Goal: Information Seeking & Learning: Learn about a topic

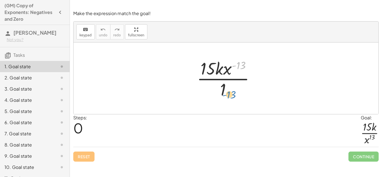
drag, startPoint x: 239, startPoint y: 67, endPoint x: 229, endPoint y: 95, distance: 30.2
click at [229, 95] on div at bounding box center [228, 78] width 68 height 43
drag, startPoint x: 225, startPoint y: 70, endPoint x: 233, endPoint y: 96, distance: 26.9
click at [233, 96] on div at bounding box center [228, 78] width 68 height 43
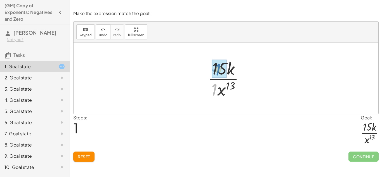
drag, startPoint x: 212, startPoint y: 90, endPoint x: 216, endPoint y: 70, distance: 20.2
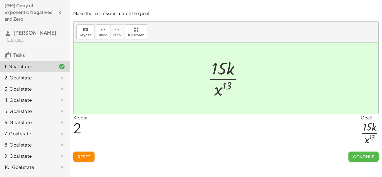
click at [364, 158] on span "Continue" at bounding box center [363, 156] width 21 height 5
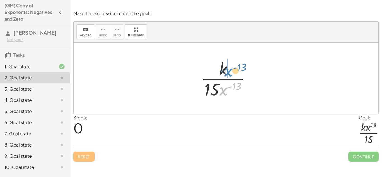
drag, startPoint x: 225, startPoint y: 91, endPoint x: 230, endPoint y: 72, distance: 19.4
click at [230, 72] on div at bounding box center [228, 78] width 60 height 43
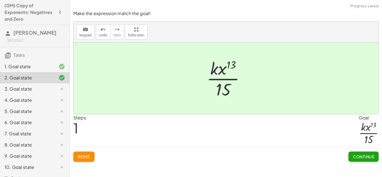
click at [370, 160] on button "Continue" at bounding box center [363, 156] width 30 height 10
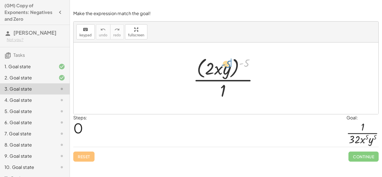
drag, startPoint x: 245, startPoint y: 62, endPoint x: 227, endPoint y: 63, distance: 17.9
click at [227, 63] on div at bounding box center [227, 78] width 75 height 46
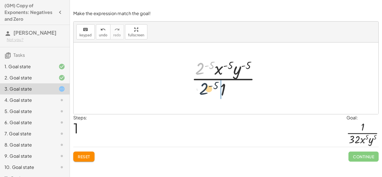
drag, startPoint x: 203, startPoint y: 66, endPoint x: 207, endPoint y: 87, distance: 21.4
click at [207, 87] on div at bounding box center [228, 78] width 79 height 43
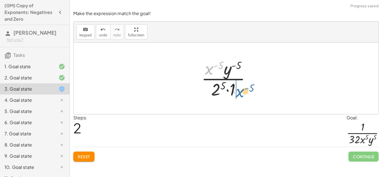
drag, startPoint x: 212, startPoint y: 68, endPoint x: 242, endPoint y: 90, distance: 38.2
click at [242, 90] on div at bounding box center [227, 78] width 59 height 43
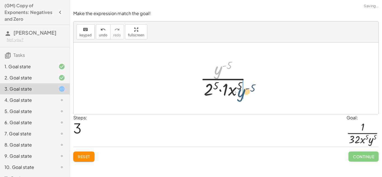
drag, startPoint x: 221, startPoint y: 67, endPoint x: 245, endPoint y: 88, distance: 31.7
click at [245, 88] on div at bounding box center [227, 78] width 61 height 43
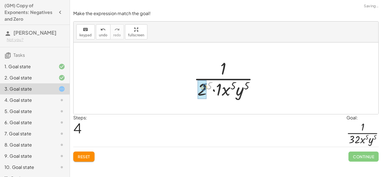
drag, startPoint x: 209, startPoint y: 86, endPoint x: 204, endPoint y: 87, distance: 5.4
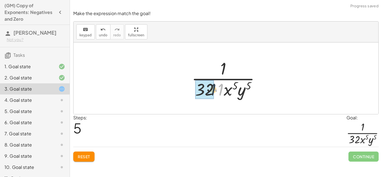
drag, startPoint x: 222, startPoint y: 87, endPoint x: 208, endPoint y: 87, distance: 14.0
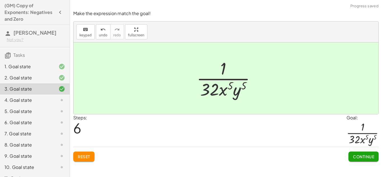
click at [368, 155] on span "Continue" at bounding box center [363, 156] width 21 height 5
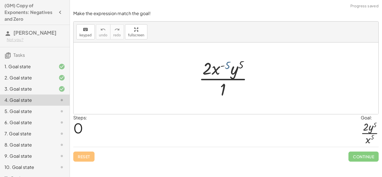
click at [226, 66] on div at bounding box center [228, 78] width 64 height 43
drag, startPoint x: 216, startPoint y: 68, endPoint x: 231, endPoint y: 89, distance: 26.4
click at [231, 89] on div at bounding box center [228, 78] width 64 height 43
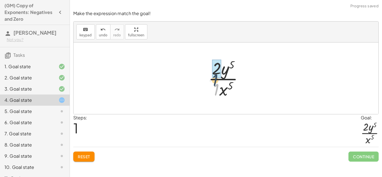
drag, startPoint x: 219, startPoint y: 88, endPoint x: 217, endPoint y: 70, distance: 18.2
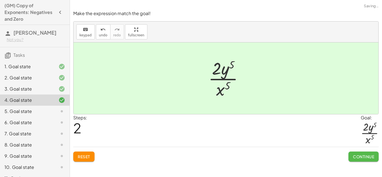
click at [354, 157] on span "Continue" at bounding box center [363, 156] width 21 height 5
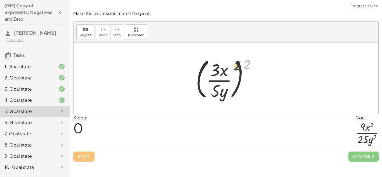
drag, startPoint x: 247, startPoint y: 65, endPoint x: 235, endPoint y: 68, distance: 12.1
click at [235, 68] on div at bounding box center [228, 78] width 70 height 46
drag, startPoint x: 246, startPoint y: 66, endPoint x: 211, endPoint y: 67, distance: 35.5
click at [211, 67] on div at bounding box center [228, 78] width 70 height 46
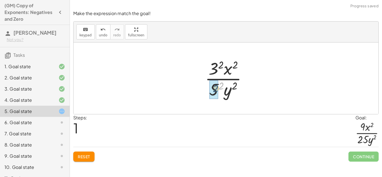
drag, startPoint x: 221, startPoint y: 84, endPoint x: 215, endPoint y: 87, distance: 6.5
drag, startPoint x: 221, startPoint y: 63, endPoint x: 215, endPoint y: 64, distance: 5.8
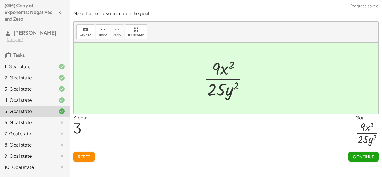
click at [368, 151] on button "Continue" at bounding box center [363, 156] width 30 height 10
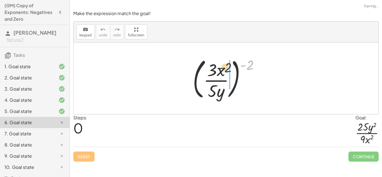
drag, startPoint x: 247, startPoint y: 68, endPoint x: 221, endPoint y: 71, distance: 26.5
click at [221, 71] on div at bounding box center [228, 78] width 77 height 46
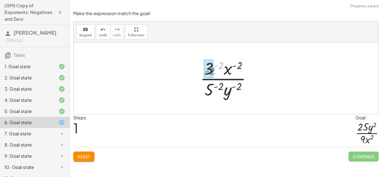
drag, startPoint x: 219, startPoint y: 66, endPoint x: 211, endPoint y: 71, distance: 10.3
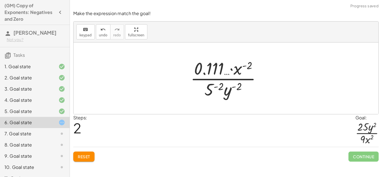
click at [87, 154] on span "Reset" at bounding box center [84, 156] width 12 height 5
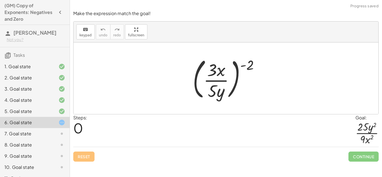
click at [255, 72] on div at bounding box center [228, 78] width 77 height 46
drag, startPoint x: 250, startPoint y: 68, endPoint x: 212, endPoint y: 73, distance: 38.6
click at [212, 73] on div at bounding box center [228, 78] width 77 height 46
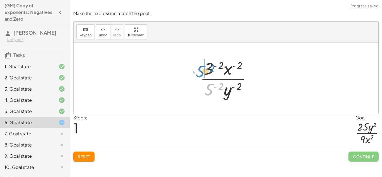
drag, startPoint x: 210, startPoint y: 91, endPoint x: 202, endPoint y: 73, distance: 19.8
click at [202, 73] on div at bounding box center [227, 78] width 61 height 43
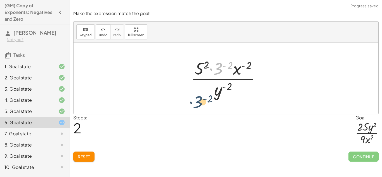
drag, startPoint x: 219, startPoint y: 68, endPoint x: 198, endPoint y: 100, distance: 38.2
click at [198, 100] on div "( · 3 · x · 5 · y ) ( - 2 ) · 3 ( - 2 ) · x ( - 2 ) · 5 ( - 2 ) · y ( - 2 ) · 3…" at bounding box center [226, 78] width 87 height 46
click at [198, 100] on div "( · 3 · x · 5 · y ) ( - 2 ) · 3 ( - 2 ) · x ( - 2 ) · 5 ( - 2 ) · y ( - 2 ) · 3…" at bounding box center [225, 78] width 63 height 46
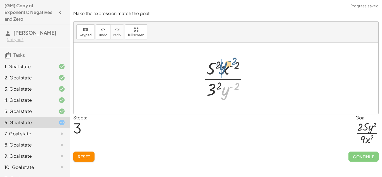
drag, startPoint x: 222, startPoint y: 97, endPoint x: 220, endPoint y: 72, distance: 25.3
click at [220, 72] on div at bounding box center [228, 78] width 56 height 43
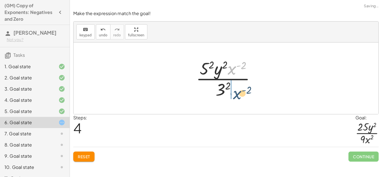
drag, startPoint x: 230, startPoint y: 71, endPoint x: 235, endPoint y: 95, distance: 24.6
click at [235, 95] on div at bounding box center [227, 78] width 69 height 43
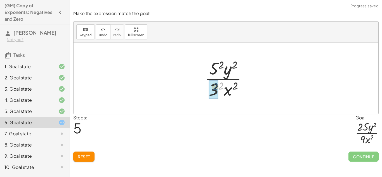
drag, startPoint x: 221, startPoint y: 86, endPoint x: 214, endPoint y: 86, distance: 6.5
drag, startPoint x: 221, startPoint y: 63, endPoint x: 213, endPoint y: 68, distance: 9.2
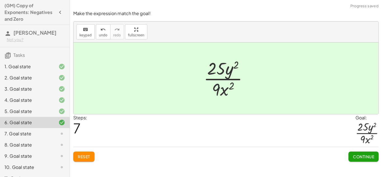
click at [351, 154] on button "Continue" at bounding box center [363, 156] width 30 height 10
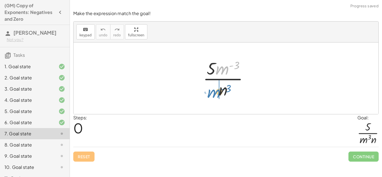
drag, startPoint x: 219, startPoint y: 69, endPoint x: 210, endPoint y: 92, distance: 24.7
click at [210, 92] on div at bounding box center [227, 78] width 55 height 43
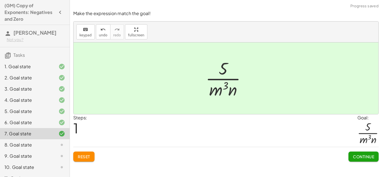
click at [355, 151] on div "Continue" at bounding box center [363, 154] width 30 height 15
click at [356, 157] on span "Continue" at bounding box center [363, 156] width 21 height 5
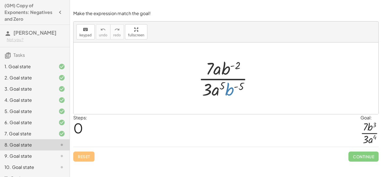
click at [228, 92] on div at bounding box center [228, 78] width 64 height 43
drag, startPoint x: 218, startPoint y: 71, endPoint x: 221, endPoint y: 91, distance: 20.9
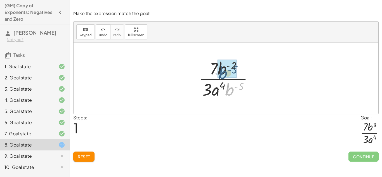
drag, startPoint x: 225, startPoint y: 91, endPoint x: 218, endPoint y: 75, distance: 18.1
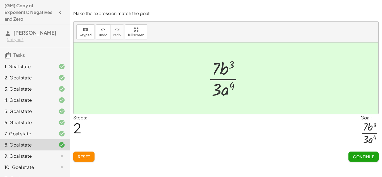
click at [371, 157] on span "Continue" at bounding box center [363, 156] width 21 height 5
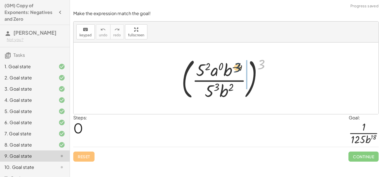
drag, startPoint x: 262, startPoint y: 62, endPoint x: 238, endPoint y: 66, distance: 24.6
click at [238, 66] on div at bounding box center [228, 78] width 99 height 46
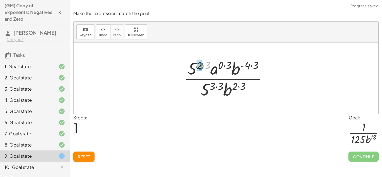
drag, startPoint x: 207, startPoint y: 66, endPoint x: 200, endPoint y: 67, distance: 7.1
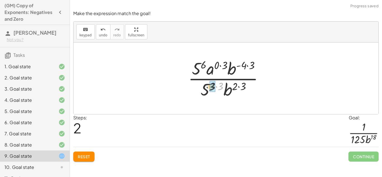
drag, startPoint x: 219, startPoint y: 87, endPoint x: 210, endPoint y: 87, distance: 9.2
drag, startPoint x: 203, startPoint y: 64, endPoint x: 195, endPoint y: 66, distance: 7.8
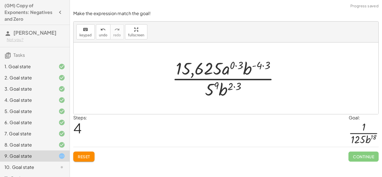
click at [75, 160] on button "Reset" at bounding box center [83, 156] width 21 height 10
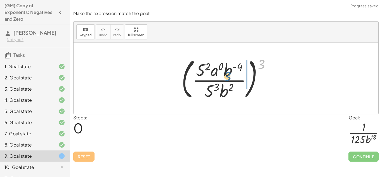
drag, startPoint x: 262, startPoint y: 65, endPoint x: 230, endPoint y: 78, distance: 34.4
click at [230, 78] on div at bounding box center [228, 78] width 99 height 46
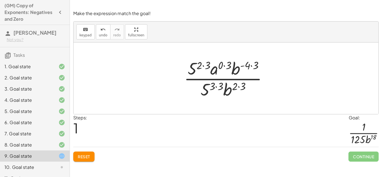
click at [209, 87] on div at bounding box center [227, 78] width 93 height 43
drag, startPoint x: 209, startPoint y: 87, endPoint x: 193, endPoint y: 67, distance: 25.1
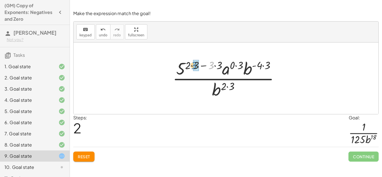
drag, startPoint x: 212, startPoint y: 66, endPoint x: 195, endPoint y: 66, distance: 16.8
drag, startPoint x: 187, startPoint y: 66, endPoint x: 196, endPoint y: 67, distance: 8.7
drag, startPoint x: 218, startPoint y: 66, endPoint x: 212, endPoint y: 66, distance: 5.9
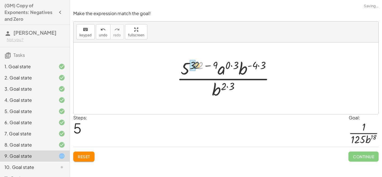
drag, startPoint x: 202, startPoint y: 66, endPoint x: 195, endPoint y: 67, distance: 6.2
click at [195, 67] on div at bounding box center [228, 78] width 108 height 43
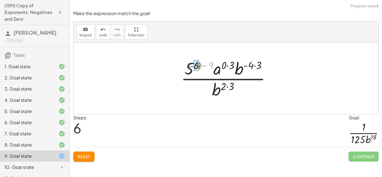
drag, startPoint x: 209, startPoint y: 67, endPoint x: 195, endPoint y: 68, distance: 13.4
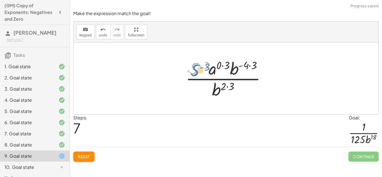
click at [193, 71] on div at bounding box center [228, 78] width 90 height 43
drag, startPoint x: 204, startPoint y: 65, endPoint x: 196, endPoint y: 66, distance: 8.5
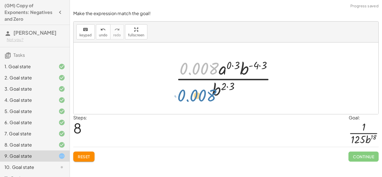
drag, startPoint x: 210, startPoint y: 68, endPoint x: 208, endPoint y: 94, distance: 26.1
click at [208, 94] on div at bounding box center [228, 78] width 110 height 43
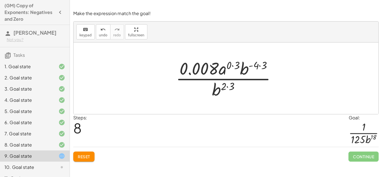
click at [77, 157] on button "Reset" at bounding box center [83, 156] width 21 height 10
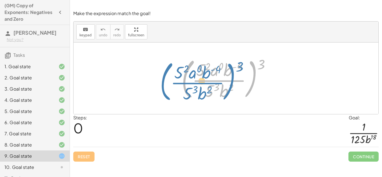
drag, startPoint x: 257, startPoint y: 66, endPoint x: 241, endPoint y: 68, distance: 16.0
click at [241, 68] on div at bounding box center [228, 78] width 99 height 46
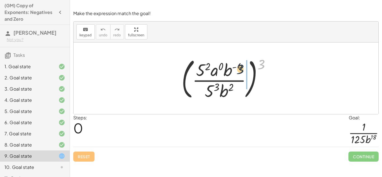
drag, startPoint x: 261, startPoint y: 64, endPoint x: 239, endPoint y: 71, distance: 22.8
click at [239, 71] on div at bounding box center [228, 78] width 99 height 46
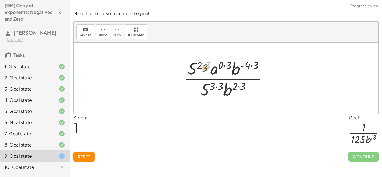
click at [207, 64] on div at bounding box center [227, 78] width 93 height 43
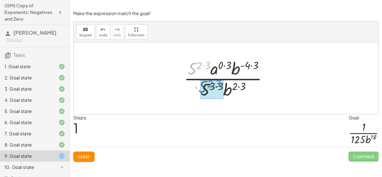
drag, startPoint x: 191, startPoint y: 67, endPoint x: 202, endPoint y: 86, distance: 21.3
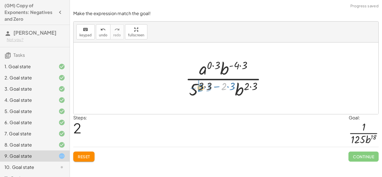
drag, startPoint x: 224, startPoint y: 86, endPoint x: 200, endPoint y: 87, distance: 23.5
click at [200, 87] on div at bounding box center [228, 78] width 91 height 43
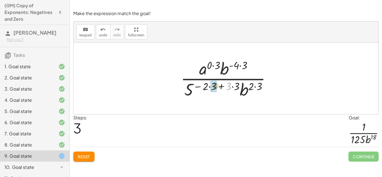
drag, startPoint x: 230, startPoint y: 87, endPoint x: 216, endPoint y: 87, distance: 13.7
click at [216, 87] on div at bounding box center [228, 78] width 100 height 43
click at [84, 154] on span "Reset" at bounding box center [84, 156] width 12 height 5
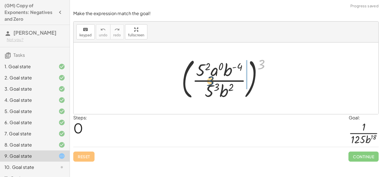
drag, startPoint x: 261, startPoint y: 64, endPoint x: 214, endPoint y: 80, distance: 49.3
click at [214, 80] on div at bounding box center [228, 78] width 99 height 46
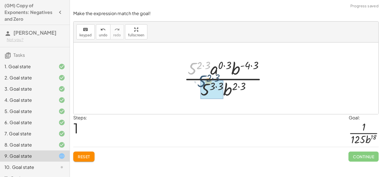
drag, startPoint x: 189, startPoint y: 74, endPoint x: 198, endPoint y: 90, distance: 18.0
click at [198, 90] on div at bounding box center [227, 78] width 93 height 43
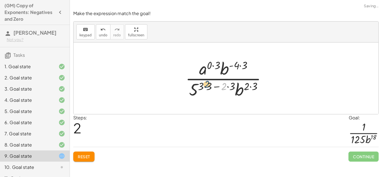
drag, startPoint x: 223, startPoint y: 89, endPoint x: 206, endPoint y: 87, distance: 17.4
click at [206, 87] on div at bounding box center [228, 78] width 91 height 43
drag, startPoint x: 202, startPoint y: 87, endPoint x: 206, endPoint y: 85, distance: 4.2
click at [206, 85] on div at bounding box center [228, 78] width 91 height 43
drag, startPoint x: 209, startPoint y: 86, endPoint x: 198, endPoint y: 85, distance: 11.0
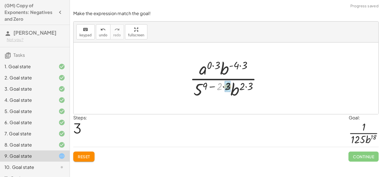
drag, startPoint x: 220, startPoint y: 85, endPoint x: 227, endPoint y: 85, distance: 7.3
drag, startPoint x: 225, startPoint y: 86, endPoint x: 212, endPoint y: 84, distance: 13.0
click at [212, 84] on div at bounding box center [228, 78] width 74 height 43
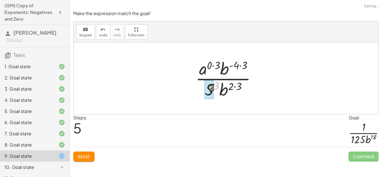
drag, startPoint x: 215, startPoint y: 85, endPoint x: 209, endPoint y: 87, distance: 6.6
drag, startPoint x: 244, startPoint y: 86, endPoint x: 235, endPoint y: 86, distance: 8.4
drag, startPoint x: 242, startPoint y: 68, endPoint x: 232, endPoint y: 67, distance: 9.8
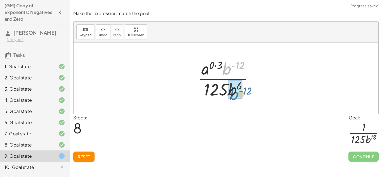
drag, startPoint x: 228, startPoint y: 62, endPoint x: 235, endPoint y: 88, distance: 27.0
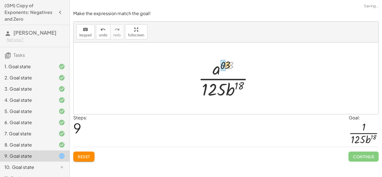
drag, startPoint x: 232, startPoint y: 67, endPoint x: 224, endPoint y: 66, distance: 8.4
click at [224, 66] on div at bounding box center [227, 78] width 65 height 43
drag, startPoint x: 228, startPoint y: 64, endPoint x: 219, endPoint y: 71, distance: 11.4
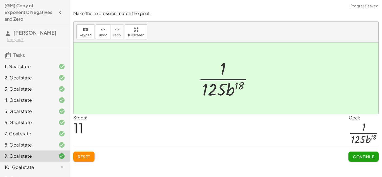
click at [363, 155] on span "Continue" at bounding box center [363, 156] width 21 height 5
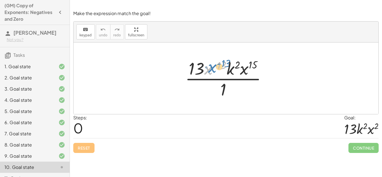
drag, startPoint x: 207, startPoint y: 72, endPoint x: 211, endPoint y: 72, distance: 4.0
click at [211, 72] on div at bounding box center [227, 78] width 91 height 43
drag, startPoint x: 209, startPoint y: 69, endPoint x: 251, endPoint y: 72, distance: 42.3
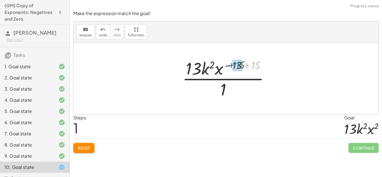
drag, startPoint x: 255, startPoint y: 68, endPoint x: 238, endPoint y: 68, distance: 17.1
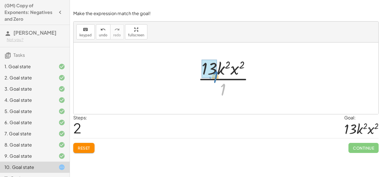
drag, startPoint x: 222, startPoint y: 93, endPoint x: 213, endPoint y: 77, distance: 17.9
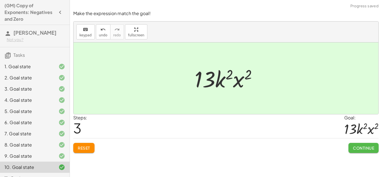
click at [359, 146] on span "Continue" at bounding box center [363, 147] width 21 height 5
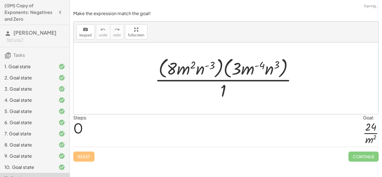
click at [68, 173] on div "9. Goal state" at bounding box center [35, 178] width 70 height 11
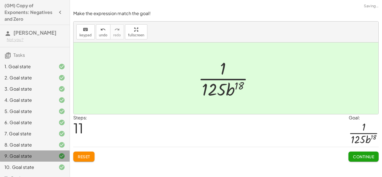
scroll to position [87, 0]
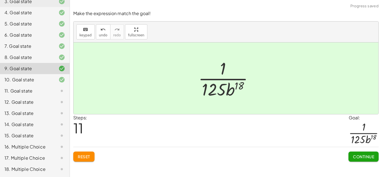
click at [42, 82] on div "10. Goal state" at bounding box center [26, 79] width 45 height 7
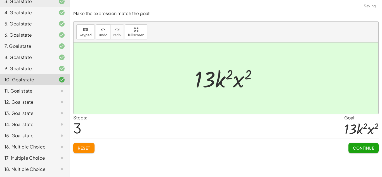
click at [354, 151] on button "Continue" at bounding box center [363, 148] width 30 height 10
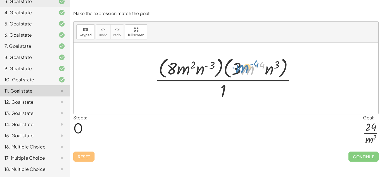
drag, startPoint x: 247, startPoint y: 73, endPoint x: 242, endPoint y: 71, distance: 5.5
click at [242, 71] on div at bounding box center [228, 78] width 152 height 46
drag, startPoint x: 235, startPoint y: 68, endPoint x: 242, endPoint y: 69, distance: 6.7
click at [242, 69] on div at bounding box center [228, 78] width 152 height 46
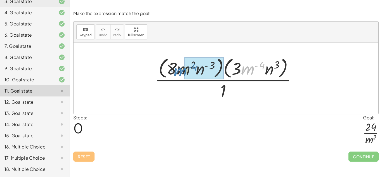
drag, startPoint x: 245, startPoint y: 68, endPoint x: 179, endPoint y: 70, distance: 66.0
click at [179, 70] on div at bounding box center [228, 78] width 152 height 46
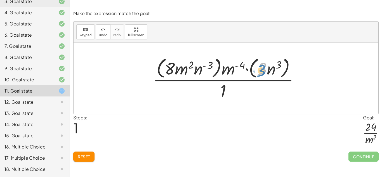
click at [261, 69] on div at bounding box center [228, 78] width 156 height 46
drag, startPoint x: 234, startPoint y: 71, endPoint x: 237, endPoint y: 71, distance: 2.8
click at [237, 71] on div at bounding box center [228, 78] width 156 height 46
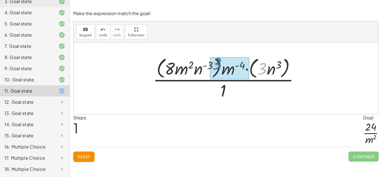
drag, startPoint x: 264, startPoint y: 72, endPoint x: 220, endPoint y: 68, distance: 43.9
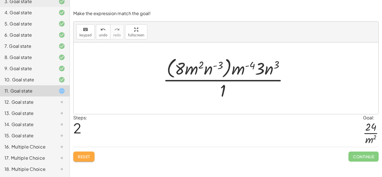
click at [89, 158] on span "Reset" at bounding box center [84, 156] width 12 height 5
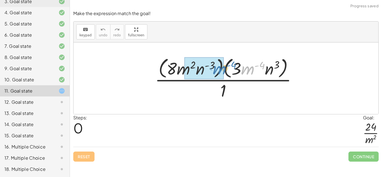
drag, startPoint x: 248, startPoint y: 70, endPoint x: 220, endPoint y: 70, distance: 28.2
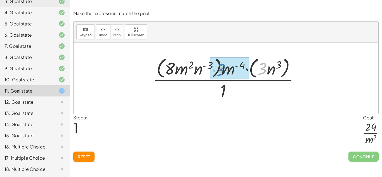
drag, startPoint x: 261, startPoint y: 70, endPoint x: 219, endPoint y: 71, distance: 41.4
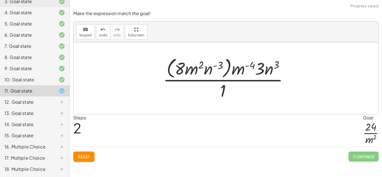
click at [89, 158] on span "Reset" at bounding box center [84, 156] width 12 height 5
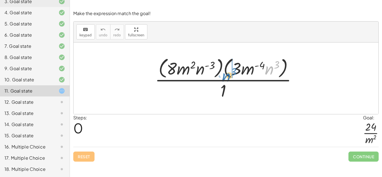
drag, startPoint x: 266, startPoint y: 76, endPoint x: 222, endPoint y: 83, distance: 43.6
click at [222, 83] on div at bounding box center [228, 78] width 152 height 46
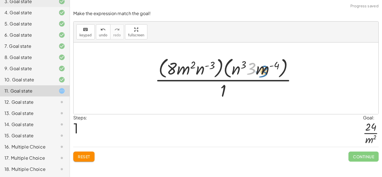
drag, startPoint x: 251, startPoint y: 70, endPoint x: 266, endPoint y: 73, distance: 15.3
click at [266, 73] on div at bounding box center [228, 78] width 152 height 46
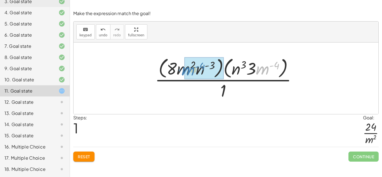
drag, startPoint x: 265, startPoint y: 70, endPoint x: 189, endPoint y: 71, distance: 76.0
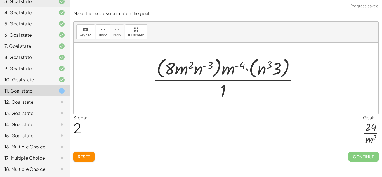
click at [86, 156] on span "Reset" at bounding box center [84, 156] width 12 height 5
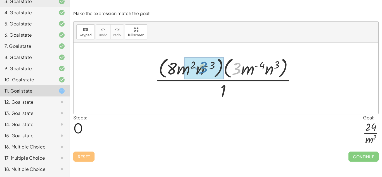
drag, startPoint x: 236, startPoint y: 69, endPoint x: 205, endPoint y: 68, distance: 31.3
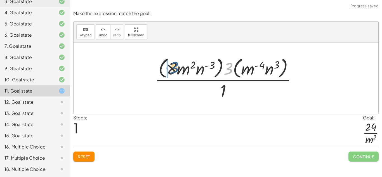
drag, startPoint x: 230, startPoint y: 71, endPoint x: 175, endPoint y: 70, distance: 55.4
click at [175, 70] on div at bounding box center [228, 78] width 152 height 46
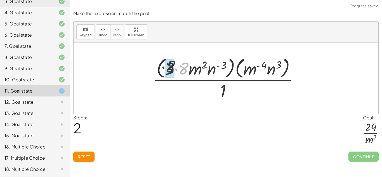
drag, startPoint x: 182, startPoint y: 70, endPoint x: 165, endPoint y: 68, distance: 17.2
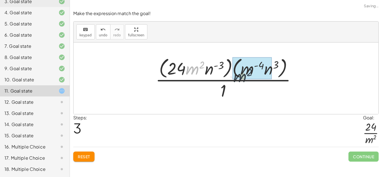
drag, startPoint x: 195, startPoint y: 70, endPoint x: 250, endPoint y: 74, distance: 55.5
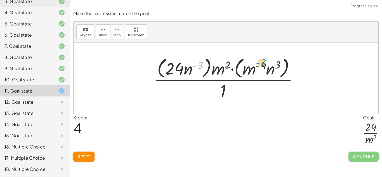
drag, startPoint x: 195, startPoint y: 67, endPoint x: 217, endPoint y: 67, distance: 21.5
click at [217, 67] on div at bounding box center [228, 78] width 155 height 46
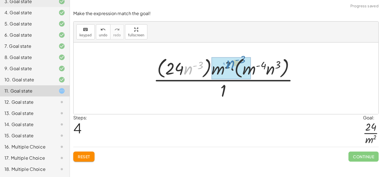
drag, startPoint x: 187, startPoint y: 69, endPoint x: 227, endPoint y: 65, distance: 39.9
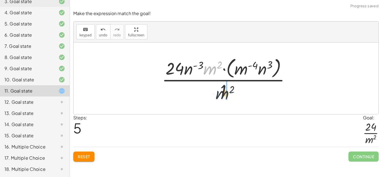
drag, startPoint x: 214, startPoint y: 68, endPoint x: 227, endPoint y: 95, distance: 29.8
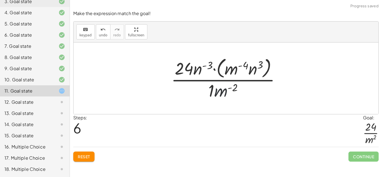
drag, startPoint x: 224, startPoint y: 93, endPoint x: 217, endPoint y: 92, distance: 6.6
click at [217, 92] on div at bounding box center [227, 78] width 119 height 46
click at [258, 69] on div at bounding box center [227, 78] width 119 height 46
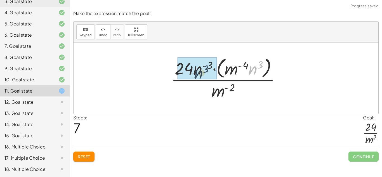
drag, startPoint x: 255, startPoint y: 67, endPoint x: 199, endPoint y: 71, distance: 56.3
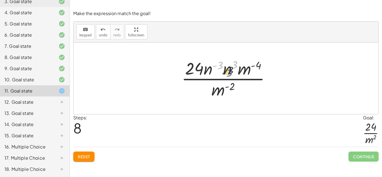
drag, startPoint x: 219, startPoint y: 64, endPoint x: 225, endPoint y: 71, distance: 9.9
click at [225, 71] on div at bounding box center [228, 78] width 99 height 43
drag, startPoint x: 225, startPoint y: 71, endPoint x: 209, endPoint y: 70, distance: 16.0
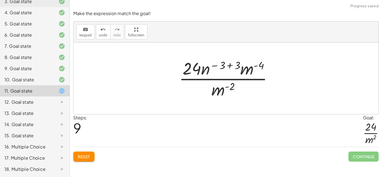
click at [207, 70] on div at bounding box center [228, 78] width 104 height 43
drag, startPoint x: 233, startPoint y: 66, endPoint x: 221, endPoint y: 65, distance: 12.6
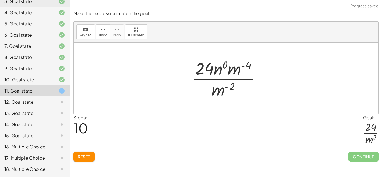
click at [216, 71] on div at bounding box center [228, 78] width 79 height 43
click at [216, 71] on div at bounding box center [228, 78] width 74 height 43
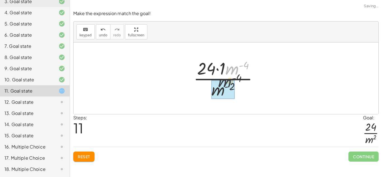
drag, startPoint x: 232, startPoint y: 72, endPoint x: 221, endPoint y: 87, distance: 18.0
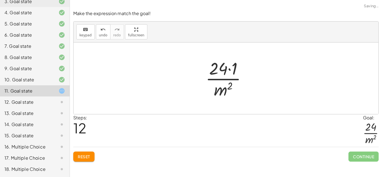
click at [222, 70] on div at bounding box center [228, 78] width 51 height 43
click at [229, 71] on div at bounding box center [228, 78] width 51 height 43
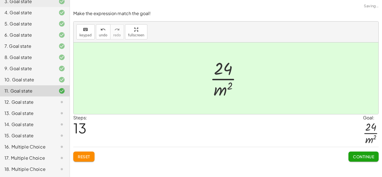
click at [355, 155] on span "Continue" at bounding box center [363, 156] width 21 height 5
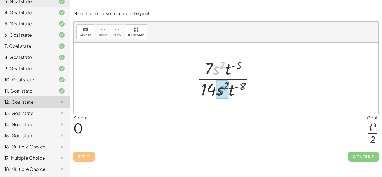
drag, startPoint x: 215, startPoint y: 71, endPoint x: 219, endPoint y: 91, distance: 20.6
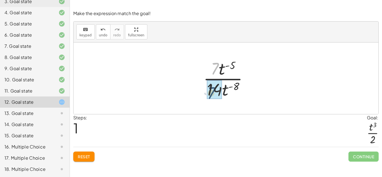
drag, startPoint x: 215, startPoint y: 70, endPoint x: 212, endPoint y: 93, distance: 23.8
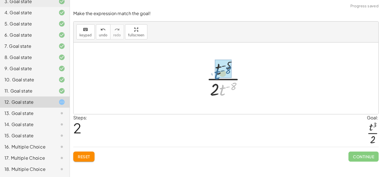
drag, startPoint x: 223, startPoint y: 91, endPoint x: 218, endPoint y: 74, distance: 17.1
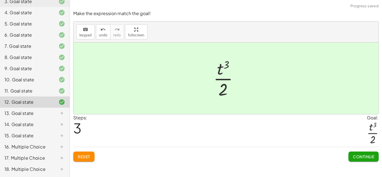
click at [359, 158] on span "Continue" at bounding box center [363, 156] width 21 height 5
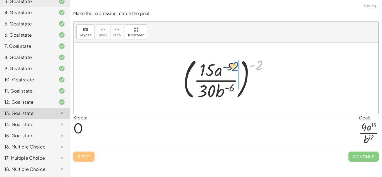
drag, startPoint x: 259, startPoint y: 65, endPoint x: 235, endPoint y: 67, distance: 24.7
click at [235, 67] on div at bounding box center [227, 78] width 95 height 46
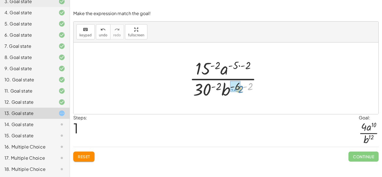
drag, startPoint x: 251, startPoint y: 86, endPoint x: 241, endPoint y: 89, distance: 10.9
click at [241, 89] on div at bounding box center [228, 78] width 82 height 43
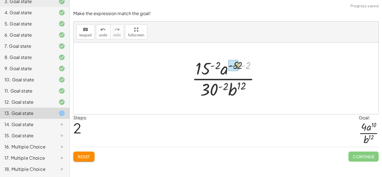
drag, startPoint x: 249, startPoint y: 66, endPoint x: 239, endPoint y: 66, distance: 10.1
click at [239, 66] on div at bounding box center [228, 78] width 78 height 43
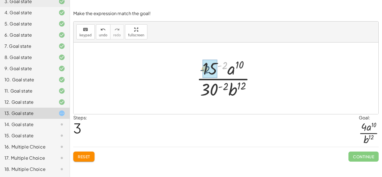
drag, startPoint x: 225, startPoint y: 69, endPoint x: 208, endPoint y: 73, distance: 17.8
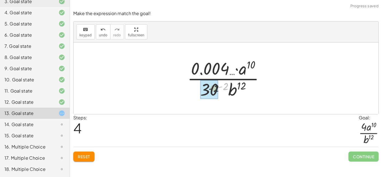
drag, startPoint x: 226, startPoint y: 87, endPoint x: 212, endPoint y: 90, distance: 14.4
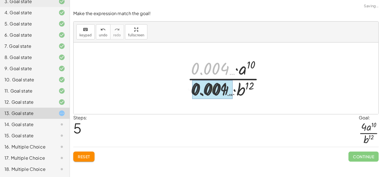
drag, startPoint x: 209, startPoint y: 68, endPoint x: 209, endPoint y: 92, distance: 23.2
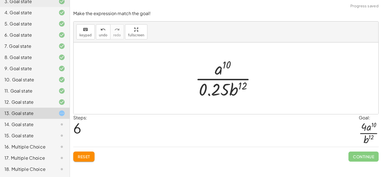
click at [85, 157] on span "Reset" at bounding box center [84, 156] width 12 height 5
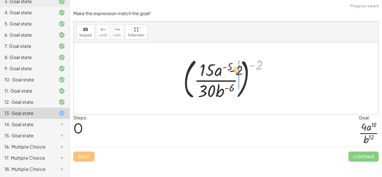
drag, startPoint x: 259, startPoint y: 66, endPoint x: 237, endPoint y: 72, distance: 23.0
click at [237, 72] on div at bounding box center [227, 78] width 95 height 46
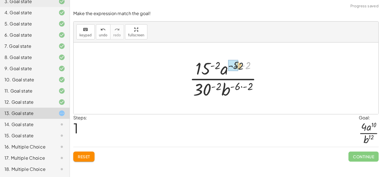
drag, startPoint x: 248, startPoint y: 63, endPoint x: 239, endPoint y: 63, distance: 9.5
click at [239, 63] on div at bounding box center [228, 78] width 82 height 43
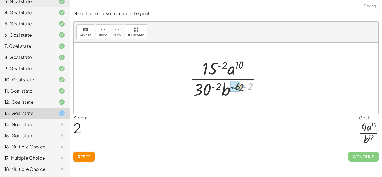
drag, startPoint x: 250, startPoint y: 84, endPoint x: 241, endPoint y: 86, distance: 9.3
click at [241, 86] on div at bounding box center [228, 78] width 82 height 43
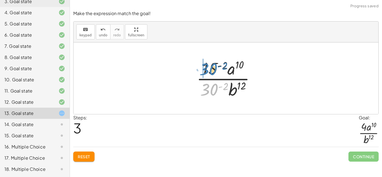
drag, startPoint x: 210, startPoint y: 87, endPoint x: 210, endPoint y: 67, distance: 20.1
click at [210, 67] on div at bounding box center [228, 78] width 68 height 43
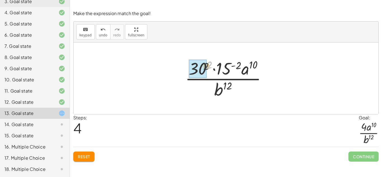
drag, startPoint x: 210, startPoint y: 66, endPoint x: 198, endPoint y: 71, distance: 12.7
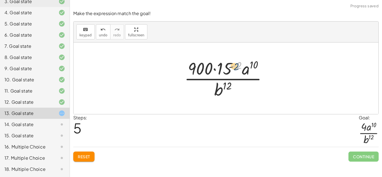
click at [236, 65] on div at bounding box center [227, 78] width 93 height 43
click at [225, 70] on div at bounding box center [227, 78] width 93 height 43
drag, startPoint x: 239, startPoint y: 64, endPoint x: 221, endPoint y: 70, distance: 18.7
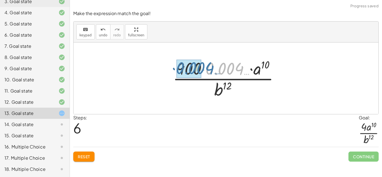
drag, startPoint x: 229, startPoint y: 70, endPoint x: 200, endPoint y: 70, distance: 29.9
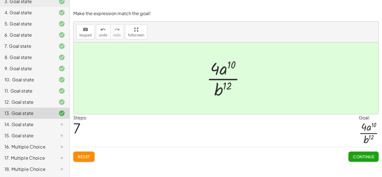
click at [366, 156] on span "Continue" at bounding box center [363, 156] width 21 height 5
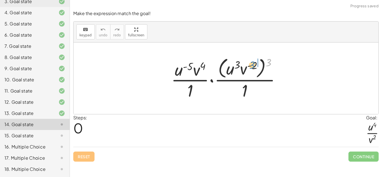
drag, startPoint x: 269, startPoint y: 63, endPoint x: 252, endPoint y: 66, distance: 16.7
click at [252, 66] on div at bounding box center [227, 78] width 119 height 46
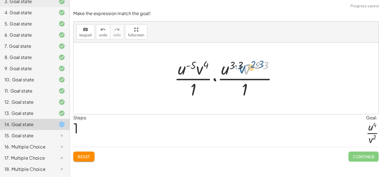
click at [242, 63] on div at bounding box center [227, 78] width 113 height 43
drag, startPoint x: 240, startPoint y: 64, endPoint x: 233, endPoint y: 65, distance: 8.0
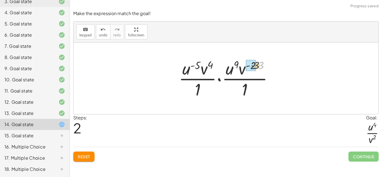
drag, startPoint x: 260, startPoint y: 67, endPoint x: 254, endPoint y: 67, distance: 5.6
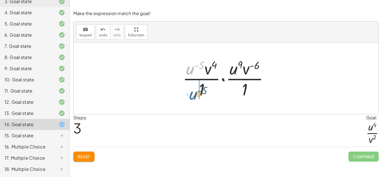
drag, startPoint x: 192, startPoint y: 69, endPoint x: 195, endPoint y: 94, distance: 24.7
click at [195, 94] on div at bounding box center [228, 78] width 96 height 43
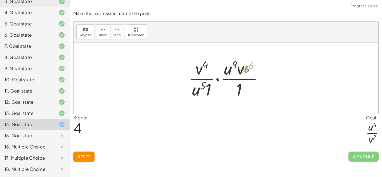
drag, startPoint x: 244, startPoint y: 70, endPoint x: 240, endPoint y: 71, distance: 4.6
click at [240, 71] on div at bounding box center [228, 78] width 85 height 43
drag, startPoint x: 238, startPoint y: 70, endPoint x: 243, endPoint y: 95, distance: 25.6
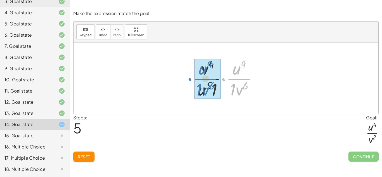
drag, startPoint x: 235, startPoint y: 78, endPoint x: 201, endPoint y: 78, distance: 33.3
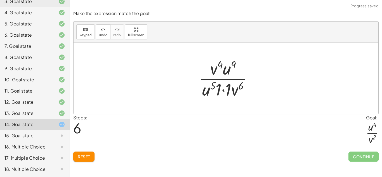
click at [228, 94] on div at bounding box center [228, 78] width 64 height 43
click at [228, 94] on div at bounding box center [228, 78] width 55 height 43
click at [226, 93] on div at bounding box center [228, 78] width 55 height 43
click at [226, 93] on div at bounding box center [227, 78] width 49 height 43
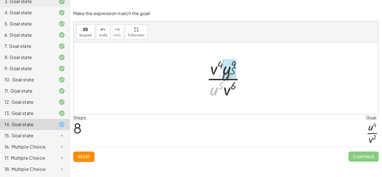
drag, startPoint x: 215, startPoint y: 90, endPoint x: 227, endPoint y: 75, distance: 19.1
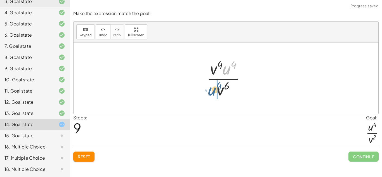
drag, startPoint x: 227, startPoint y: 71, endPoint x: 212, endPoint y: 93, distance: 26.8
click at [212, 93] on div at bounding box center [227, 78] width 49 height 43
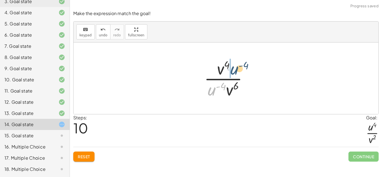
drag, startPoint x: 211, startPoint y: 93, endPoint x: 233, endPoint y: 72, distance: 30.0
click at [233, 72] on div at bounding box center [228, 78] width 54 height 43
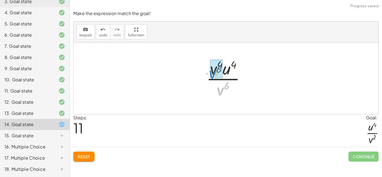
drag, startPoint x: 221, startPoint y: 92, endPoint x: 213, endPoint y: 75, distance: 18.5
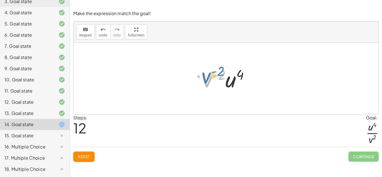
drag, startPoint x: 207, startPoint y: 81, endPoint x: 204, endPoint y: 76, distance: 5.7
click at [204, 76] on div at bounding box center [228, 78] width 56 height 29
click at [208, 78] on div at bounding box center [228, 78] width 56 height 29
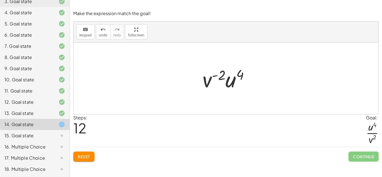
click at [208, 78] on div at bounding box center [228, 78] width 56 height 29
click at [233, 73] on div at bounding box center [228, 78] width 56 height 29
click at [222, 74] on div at bounding box center [228, 78] width 56 height 29
click at [81, 159] on span "Reset" at bounding box center [84, 156] width 12 height 5
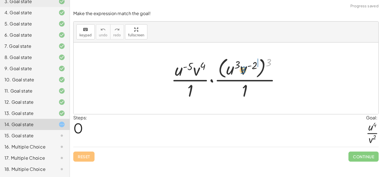
drag, startPoint x: 270, startPoint y: 61, endPoint x: 248, endPoint y: 66, distance: 22.6
click at [248, 66] on div at bounding box center [227, 78] width 119 height 46
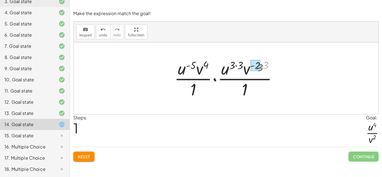
drag, startPoint x: 264, startPoint y: 67, endPoint x: 259, endPoint y: 68, distance: 5.9
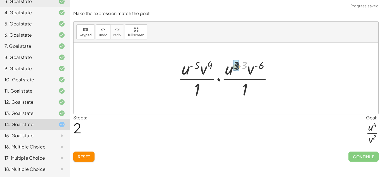
drag, startPoint x: 244, startPoint y: 65, endPoint x: 236, endPoint y: 66, distance: 8.0
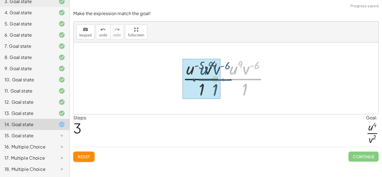
drag, startPoint x: 236, startPoint y: 78, endPoint x: 201, endPoint y: 77, distance: 35.2
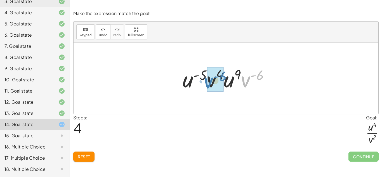
drag, startPoint x: 247, startPoint y: 82, endPoint x: 210, endPoint y: 83, distance: 36.9
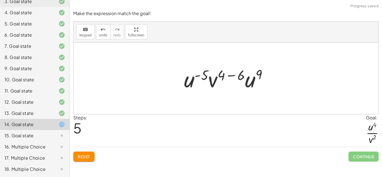
click at [79, 156] on span "Reset" at bounding box center [84, 156] width 12 height 5
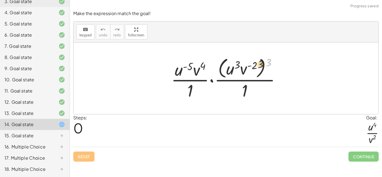
drag, startPoint x: 270, startPoint y: 63, endPoint x: 253, endPoint y: 63, distance: 17.1
click at [253, 64] on div at bounding box center [227, 78] width 119 height 46
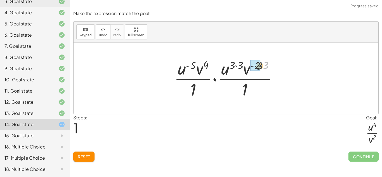
drag, startPoint x: 267, startPoint y: 67, endPoint x: 261, endPoint y: 68, distance: 7.0
click at [261, 68] on div at bounding box center [227, 78] width 113 height 43
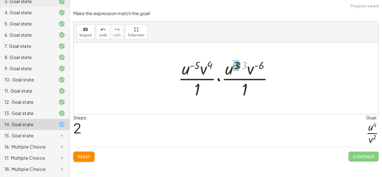
drag, startPoint x: 246, startPoint y: 66, endPoint x: 239, endPoint y: 66, distance: 6.7
click at [239, 66] on div at bounding box center [227, 78] width 105 height 43
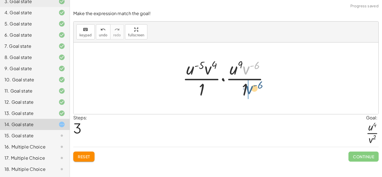
drag, startPoint x: 246, startPoint y: 69, endPoint x: 249, endPoint y: 89, distance: 20.2
click at [249, 89] on div at bounding box center [228, 78] width 96 height 43
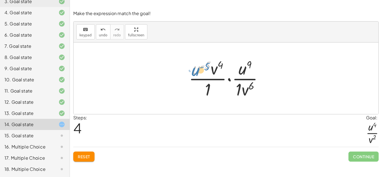
click at [196, 74] on div at bounding box center [228, 78] width 84 height 43
drag, startPoint x: 216, startPoint y: 70, endPoint x: 217, endPoint y: 91, distance: 20.8
click at [217, 91] on div at bounding box center [228, 78] width 84 height 43
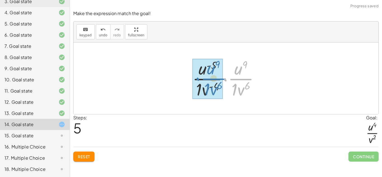
drag, startPoint x: 236, startPoint y: 82, endPoint x: 209, endPoint y: 82, distance: 27.4
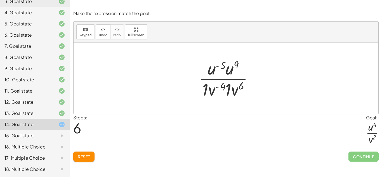
click at [227, 93] on div at bounding box center [228, 78] width 64 height 43
click at [209, 89] on div at bounding box center [228, 78] width 58 height 43
click at [209, 89] on div at bounding box center [228, 78] width 54 height 43
drag, startPoint x: 232, startPoint y: 90, endPoint x: 231, endPoint y: 94, distance: 4.0
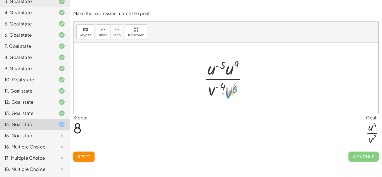
click at [231, 94] on div at bounding box center [228, 78] width 54 height 43
click at [212, 93] on div at bounding box center [228, 78] width 54 height 43
drag, startPoint x: 225, startPoint y: 90, endPoint x: 215, endPoint y: 92, distance: 9.9
click at [215, 92] on div at bounding box center [228, 78] width 54 height 43
drag, startPoint x: 228, startPoint y: 88, endPoint x: 212, endPoint y: 91, distance: 16.7
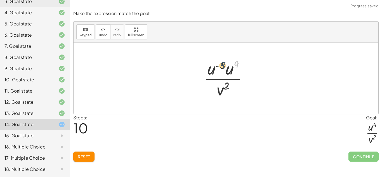
drag, startPoint x: 236, startPoint y: 66, endPoint x: 221, endPoint y: 67, distance: 14.3
click at [221, 67] on div at bounding box center [228, 78] width 54 height 43
drag, startPoint x: 228, startPoint y: 70, endPoint x: 216, endPoint y: 70, distance: 12.6
drag, startPoint x: 239, startPoint y: 67, endPoint x: 226, endPoint y: 69, distance: 12.7
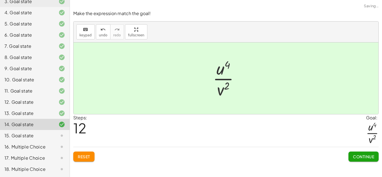
click at [356, 157] on span "Continue" at bounding box center [363, 156] width 21 height 5
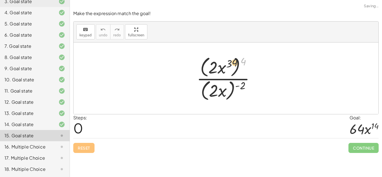
drag, startPoint x: 242, startPoint y: 61, endPoint x: 233, endPoint y: 62, distance: 9.3
click at [233, 62] on div at bounding box center [228, 78] width 68 height 48
drag, startPoint x: 243, startPoint y: 63, endPoint x: 229, endPoint y: 62, distance: 13.7
click at [229, 62] on div at bounding box center [228, 78] width 68 height 48
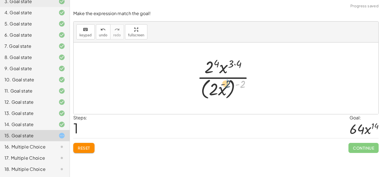
drag, startPoint x: 243, startPoint y: 84, endPoint x: 227, endPoint y: 84, distance: 16.5
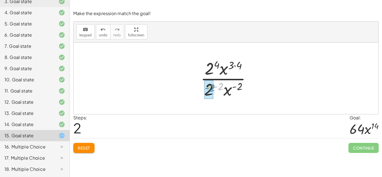
drag, startPoint x: 221, startPoint y: 86, endPoint x: 213, endPoint y: 87, distance: 8.8
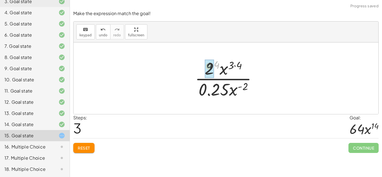
drag, startPoint x: 217, startPoint y: 65, endPoint x: 210, endPoint y: 66, distance: 8.0
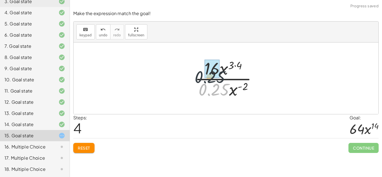
drag, startPoint x: 216, startPoint y: 85, endPoint x: 210, endPoint y: 66, distance: 19.5
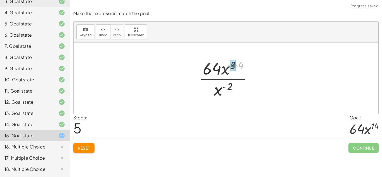
drag, startPoint x: 241, startPoint y: 67, endPoint x: 233, endPoint y: 67, distance: 7.8
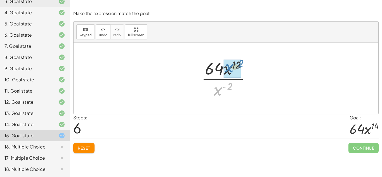
drag, startPoint x: 216, startPoint y: 89, endPoint x: 227, endPoint y: 66, distance: 25.5
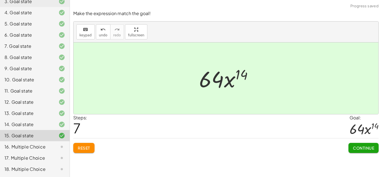
click at [351, 149] on button "Continue" at bounding box center [363, 148] width 30 height 10
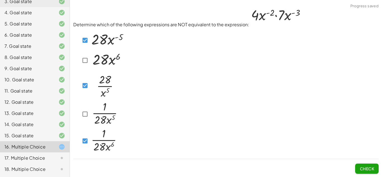
click at [94, 143] on img at bounding box center [104, 139] width 28 height 25
click at [370, 170] on span "Check" at bounding box center [366, 168] width 15 height 5
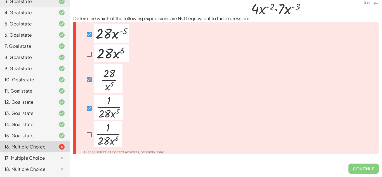
scroll to position [0, 0]
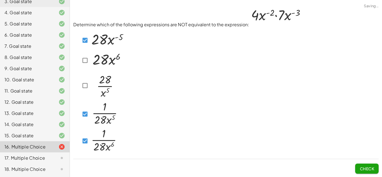
click at [361, 169] on span "Check" at bounding box center [366, 168] width 15 height 5
click at [94, 40] on img at bounding box center [107, 39] width 35 height 19
click at [376, 167] on button "Check" at bounding box center [366, 169] width 23 height 10
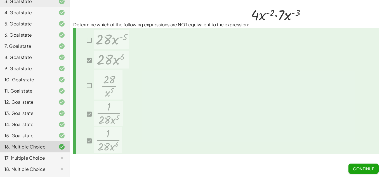
click at [304, 116] on div at bounding box center [225, 91] width 305 height 127
click at [359, 166] on span "Continue" at bounding box center [363, 168] width 21 height 5
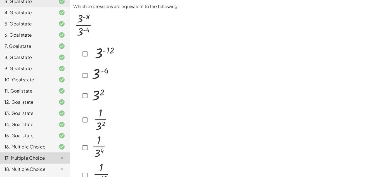
scroll to position [2, 0]
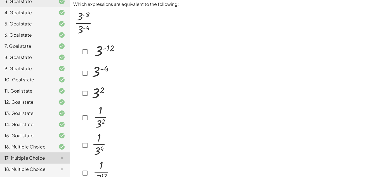
click at [82, 61] on div at bounding box center [98, 52] width 37 height 22
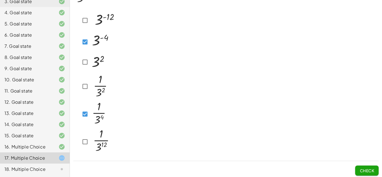
scroll to position [35, 0]
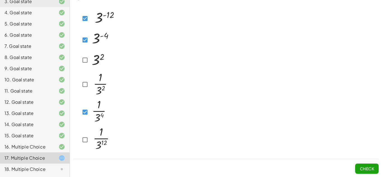
click at [365, 167] on span "Check" at bounding box center [366, 168] width 15 height 5
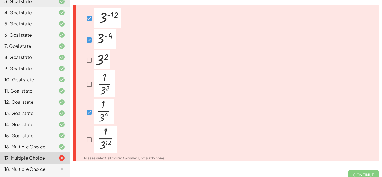
click at [82, 18] on div at bounding box center [121, 19] width 88 height 22
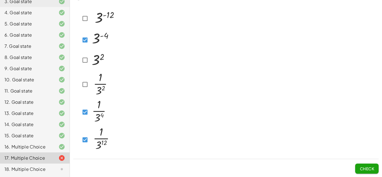
click at [364, 170] on span "Check" at bounding box center [366, 168] width 15 height 5
click at [366, 167] on span "Check" at bounding box center [366, 168] width 15 height 5
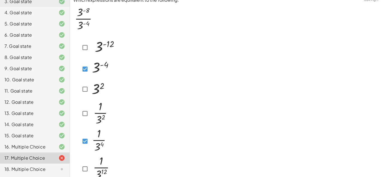
scroll to position [7, 0]
click at [103, 101] on img at bounding box center [100, 112] width 20 height 27
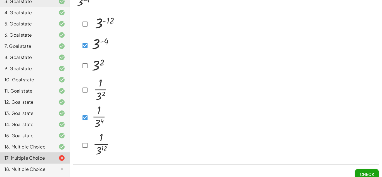
scroll to position [35, 0]
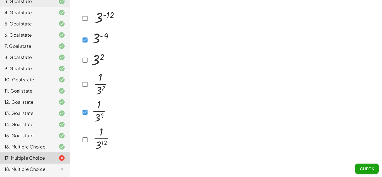
click at [369, 171] on button "Check" at bounding box center [366, 169] width 23 height 10
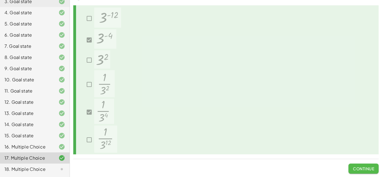
click at [363, 167] on span "Continue" at bounding box center [363, 168] width 21 height 5
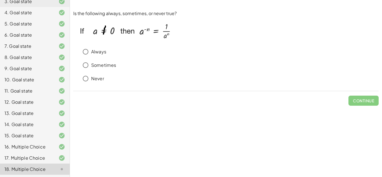
click at [103, 53] on p "Always" at bounding box center [98, 52] width 15 height 6
click at [374, 104] on button "Check" at bounding box center [366, 101] width 23 height 10
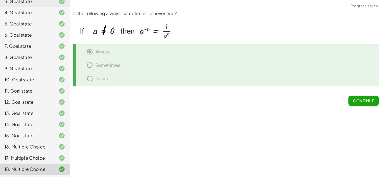
click at [355, 101] on span "Continue" at bounding box center [363, 100] width 21 height 5
